Goal: Task Accomplishment & Management: Manage account settings

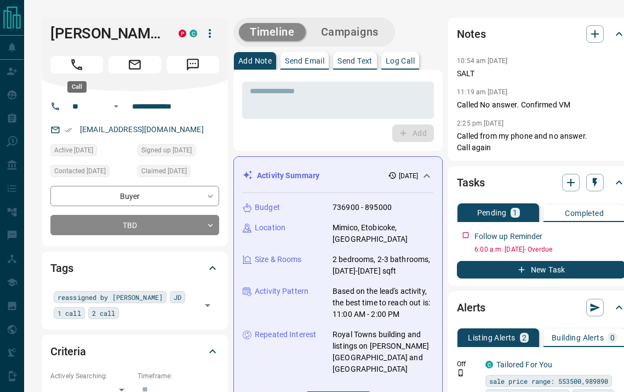
click at [74, 67] on icon "Call" at bounding box center [77, 65] width 14 height 14
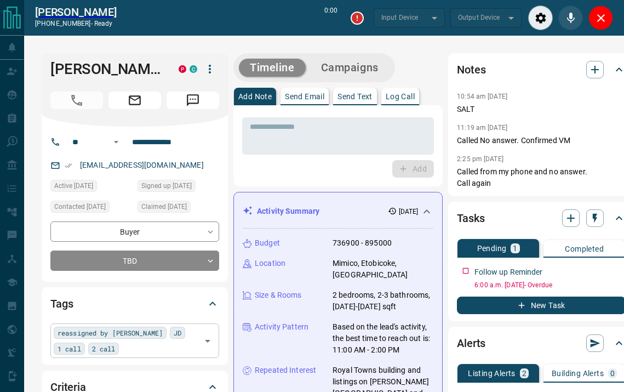
click at [121, 353] on div "reassigned by [PERSON_NAME] JD 1 call 2 call ​" at bounding box center [134, 340] width 169 height 34
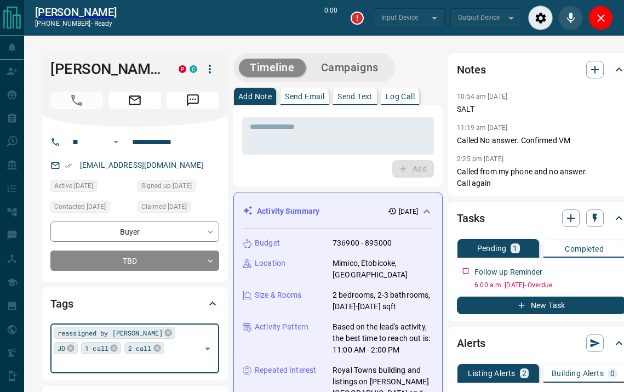
type input "*******"
type input "*"
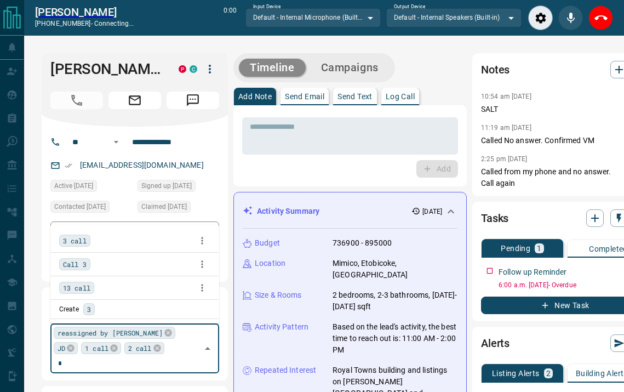
click at [76, 239] on span "3 call" at bounding box center [75, 240] width 24 height 11
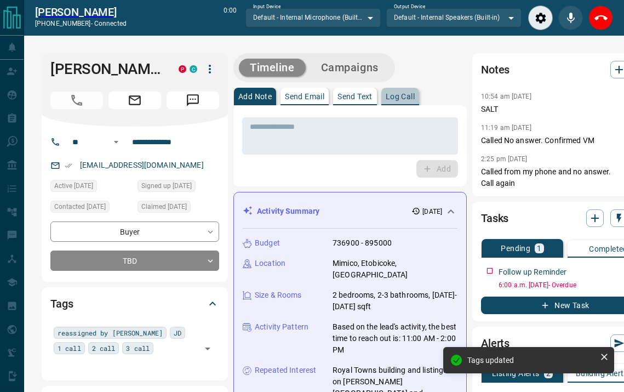
click at [405, 98] on p "Log Call" at bounding box center [400, 97] width 29 height 8
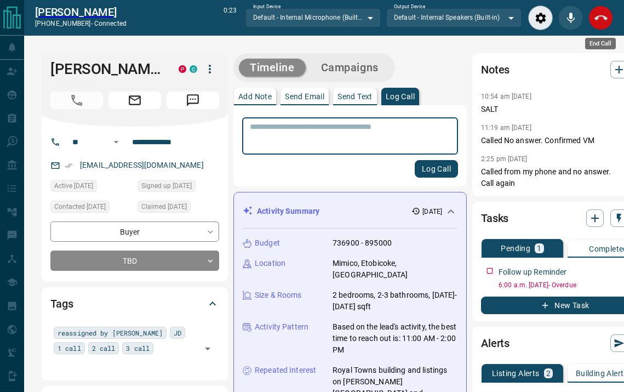
click at [599, 21] on icon "End Call" at bounding box center [601, 18] width 13 height 13
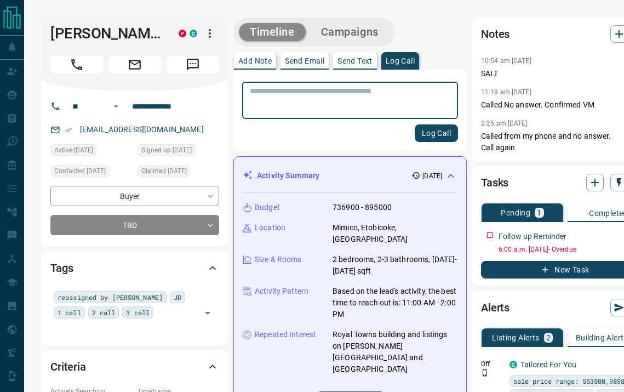
click at [370, 100] on textarea at bounding box center [350, 101] width 201 height 28
type textarea "****"
click at [422, 133] on button "Log Call" at bounding box center [436, 133] width 43 height 18
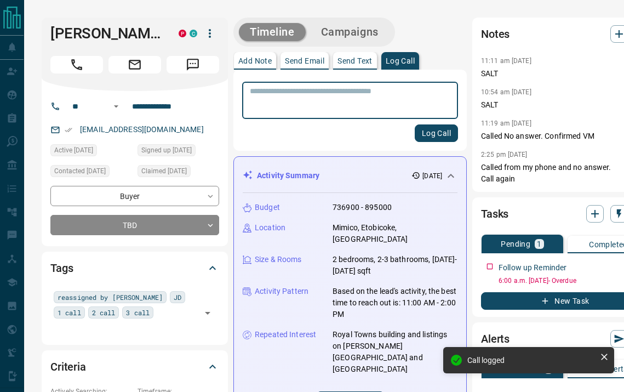
scroll to position [0, 14]
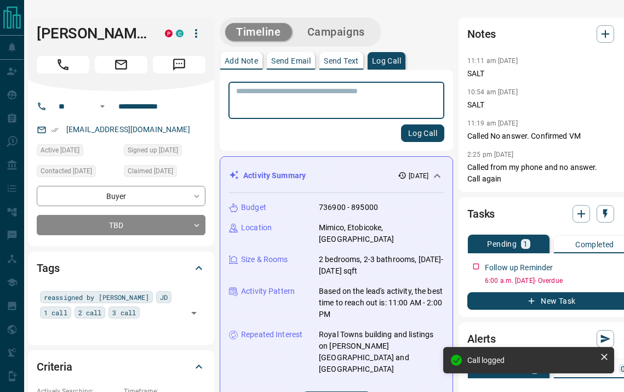
click at [624, 269] on icon "button" at bounding box center [629, 264] width 9 height 9
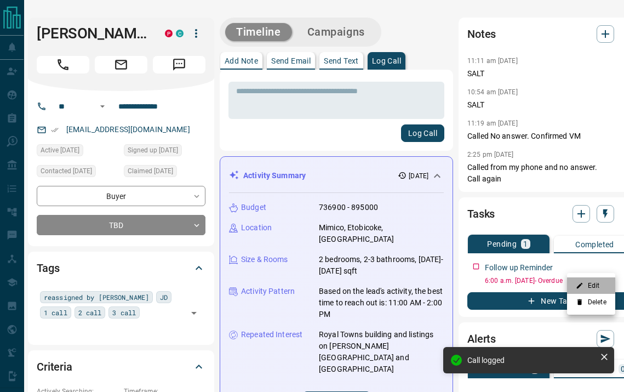
click at [599, 288] on li "Edit" at bounding box center [591, 285] width 48 height 16
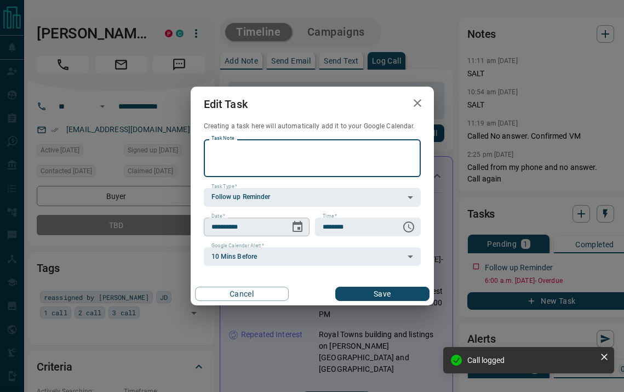
click at [299, 222] on icon "Choose date, selected date is Aug 14, 2025" at bounding box center [298, 226] width 10 height 11
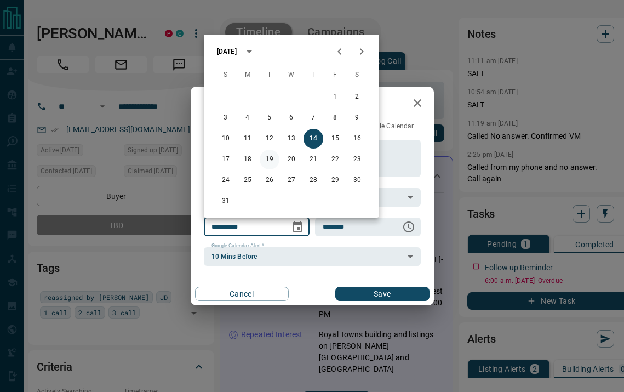
click at [268, 157] on button "19" at bounding box center [270, 160] width 20 height 20
type input "**********"
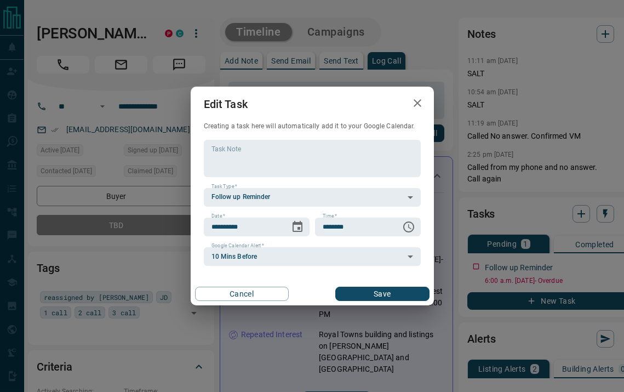
click at [385, 292] on button "Save" at bounding box center [382, 294] width 94 height 14
